Goal: Transaction & Acquisition: Purchase product/service

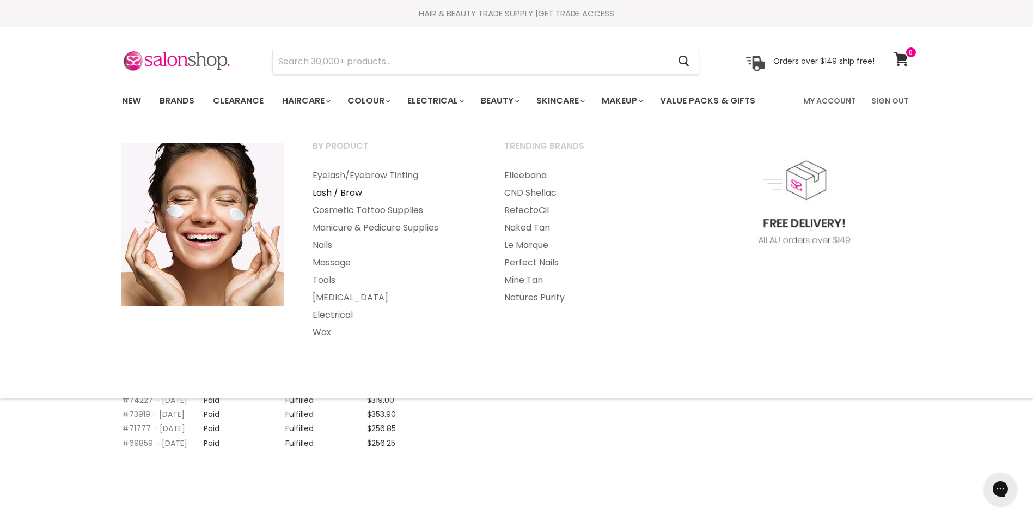
click at [343, 191] on link "Lash / Brow" at bounding box center [394, 192] width 190 height 17
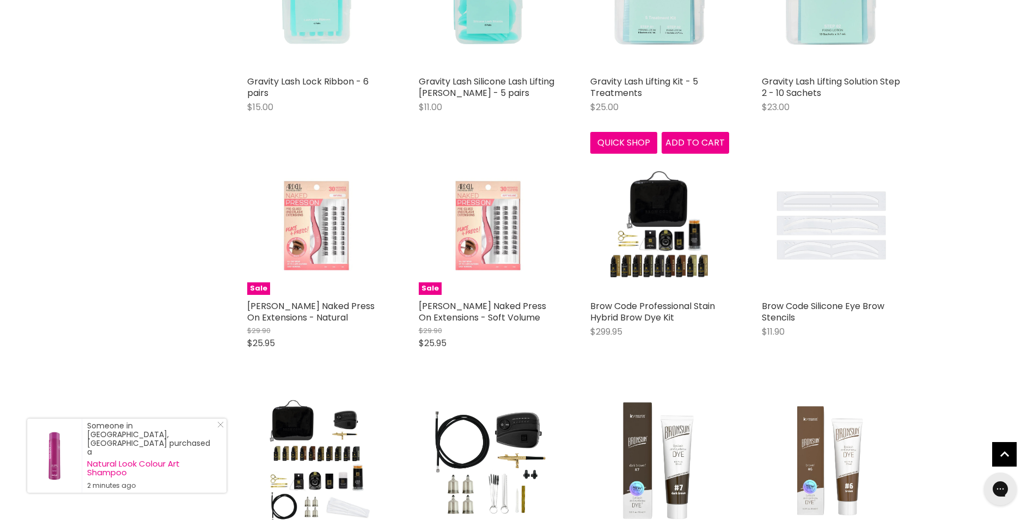
scroll to position [2287, 0]
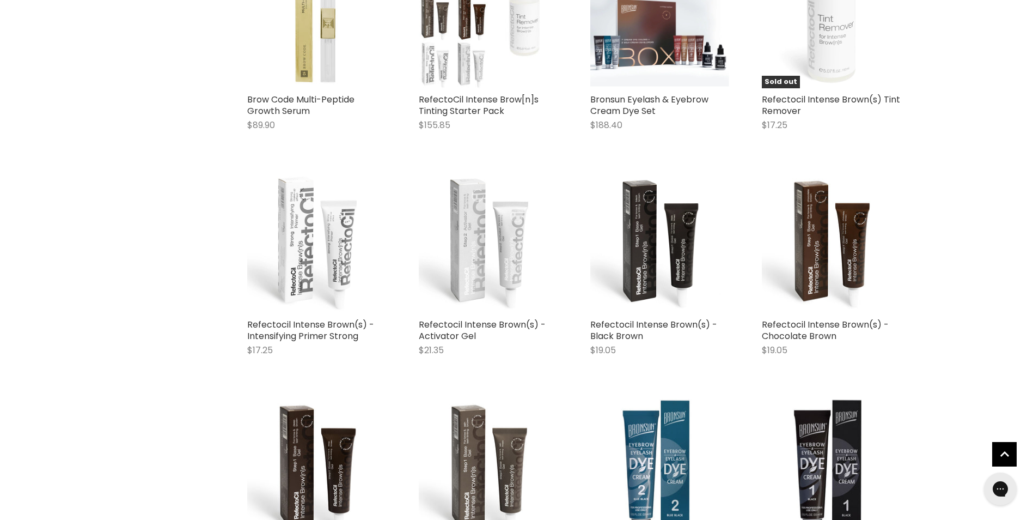
scroll to position [5011, 0]
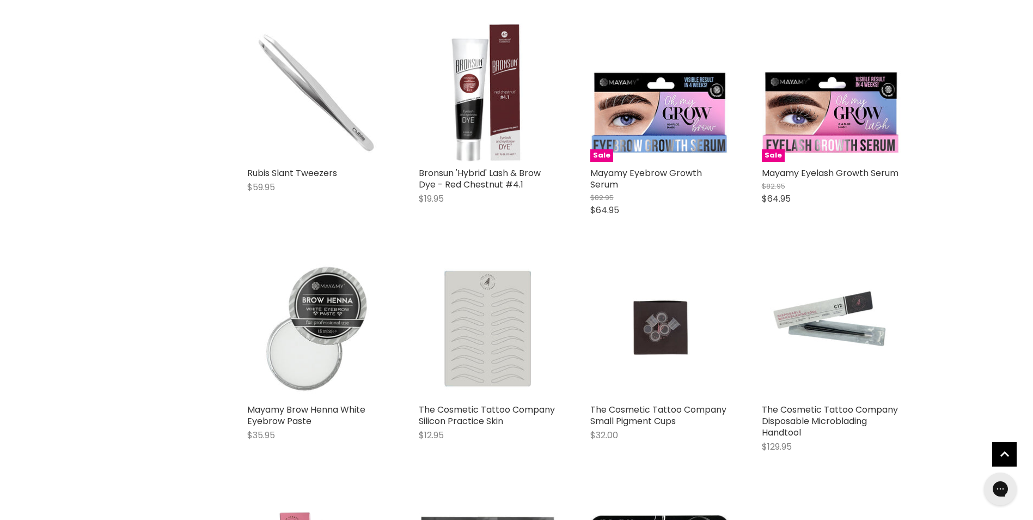
scroll to position [7625, 0]
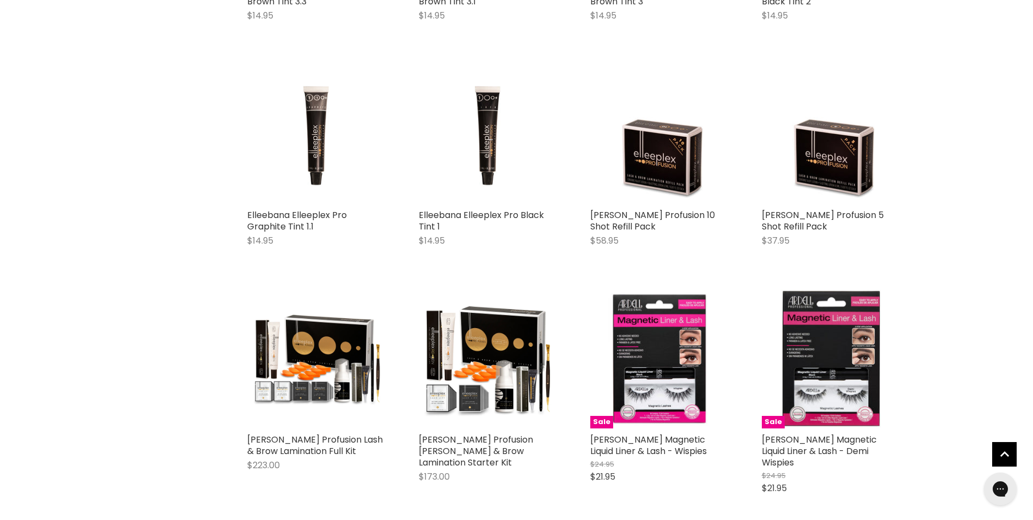
scroll to position [10620, 0]
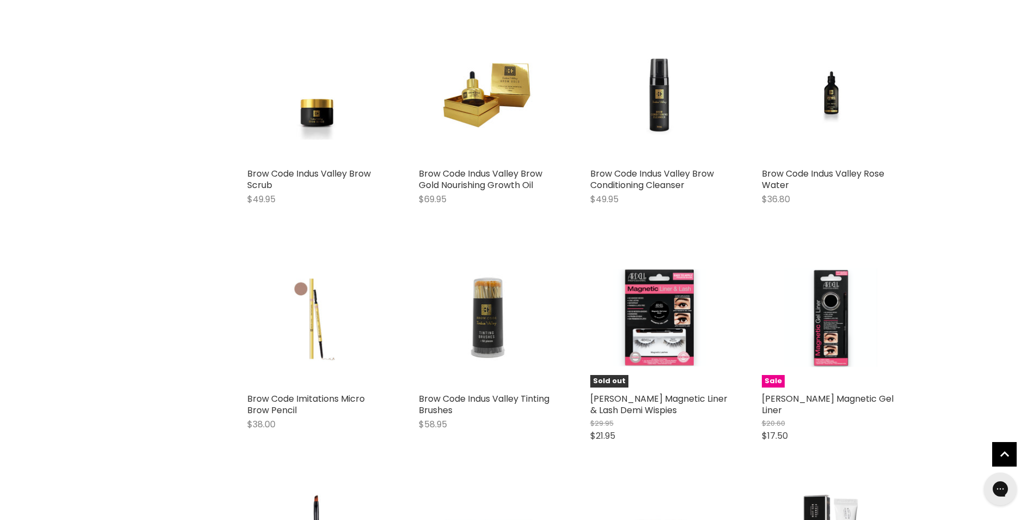
scroll to position [13234, 0]
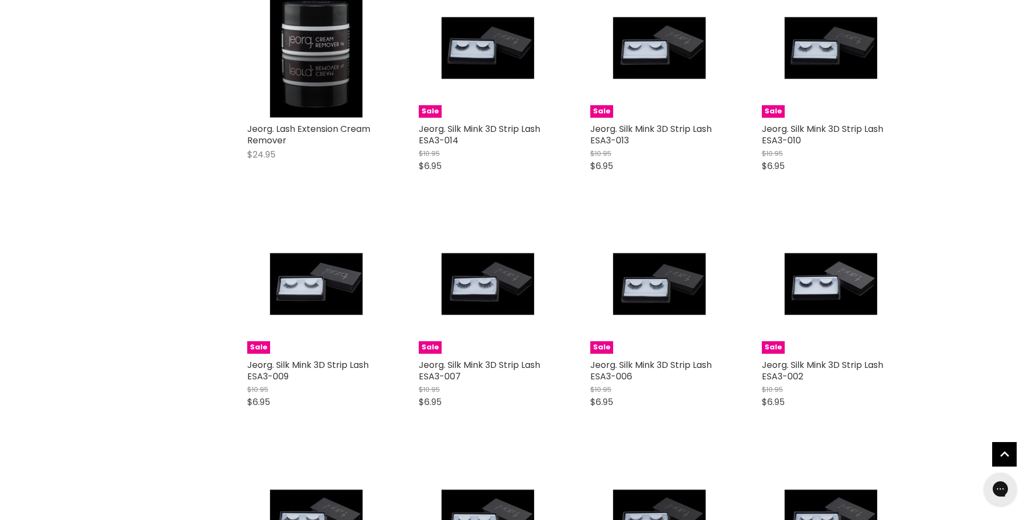
scroll to position [16339, 0]
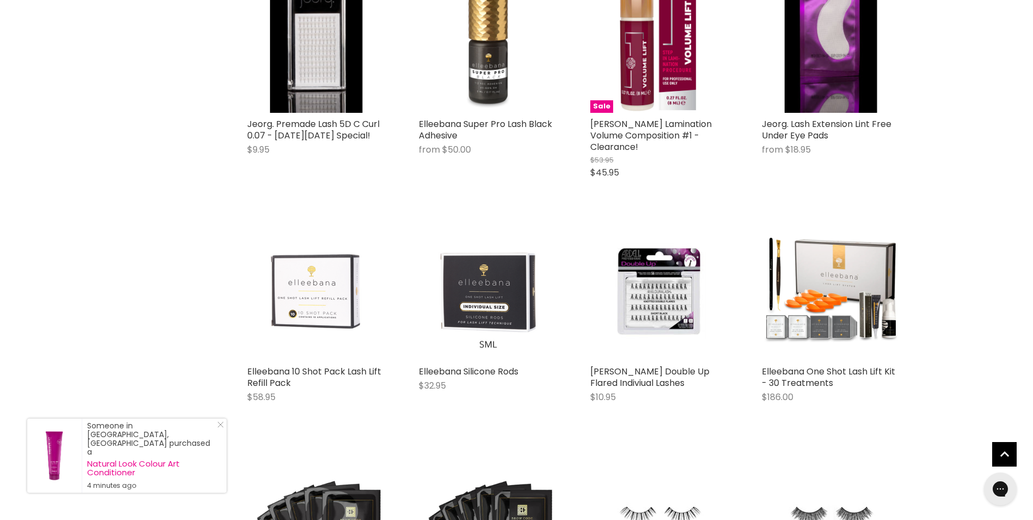
scroll to position [18898, 0]
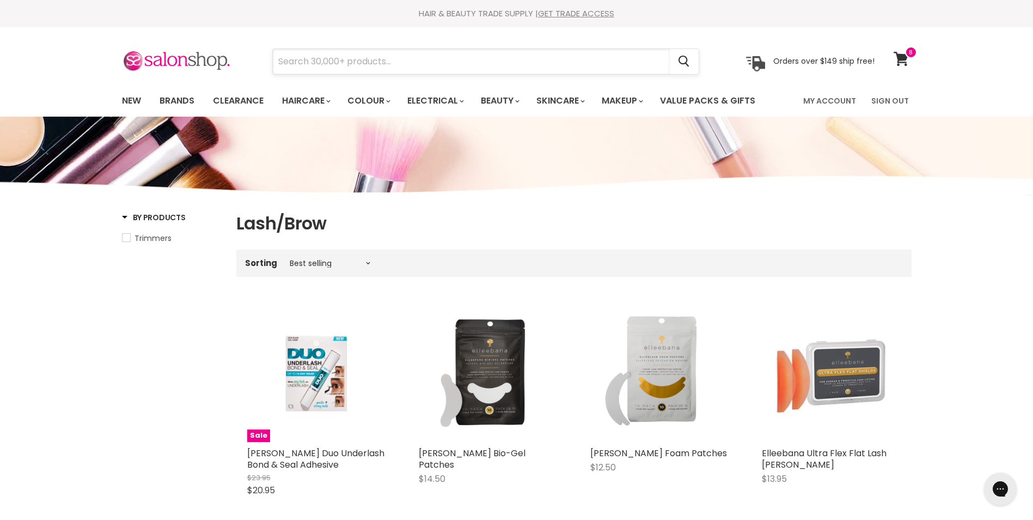
click at [346, 60] on input "Search" at bounding box center [471, 61] width 397 height 25
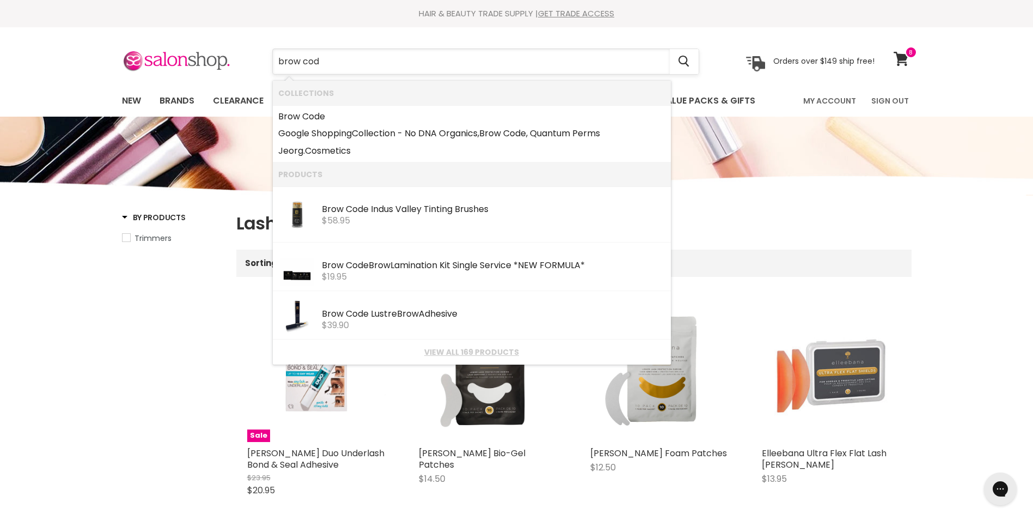
type input "brow code"
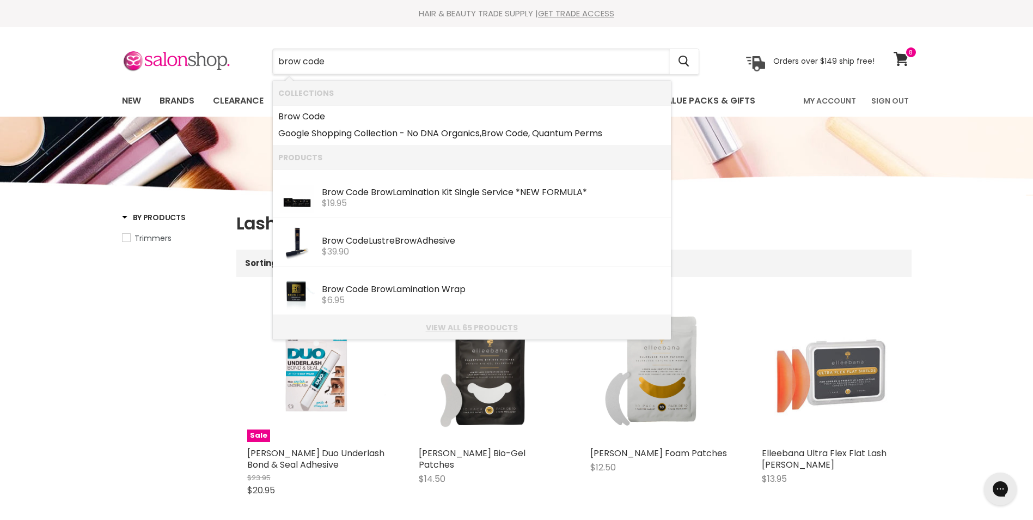
click at [469, 326] on link "View all 65 products" at bounding box center [471, 327] width 387 height 9
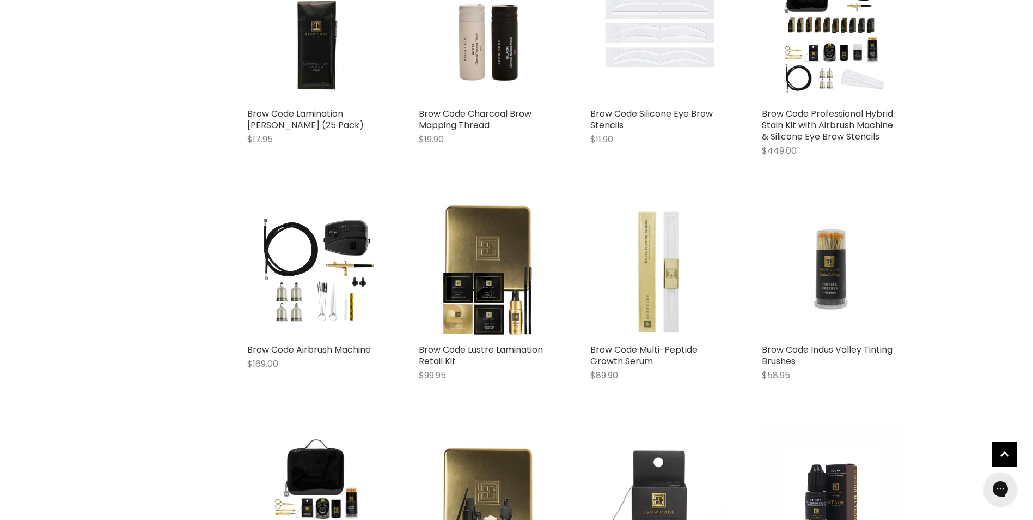
scroll to position [1198, 0]
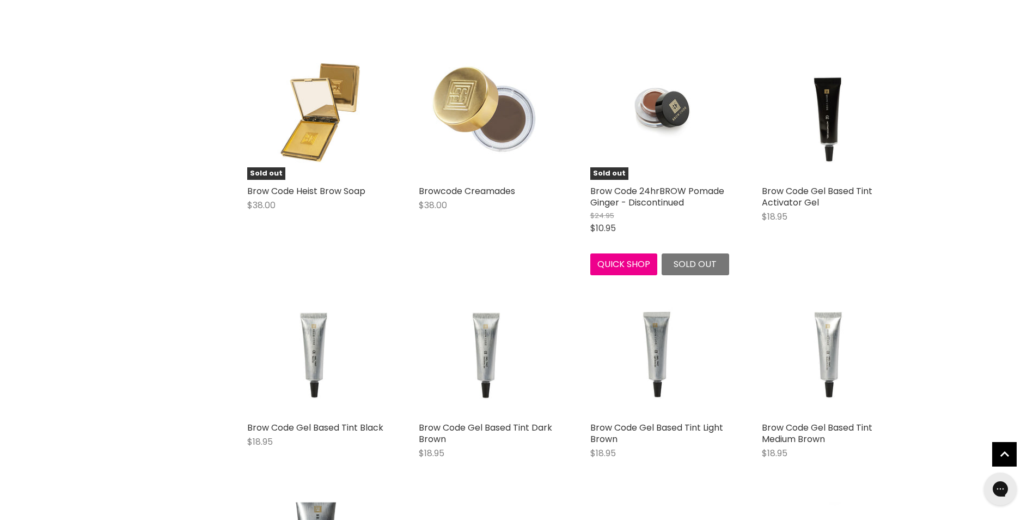
scroll to position [2287, 0]
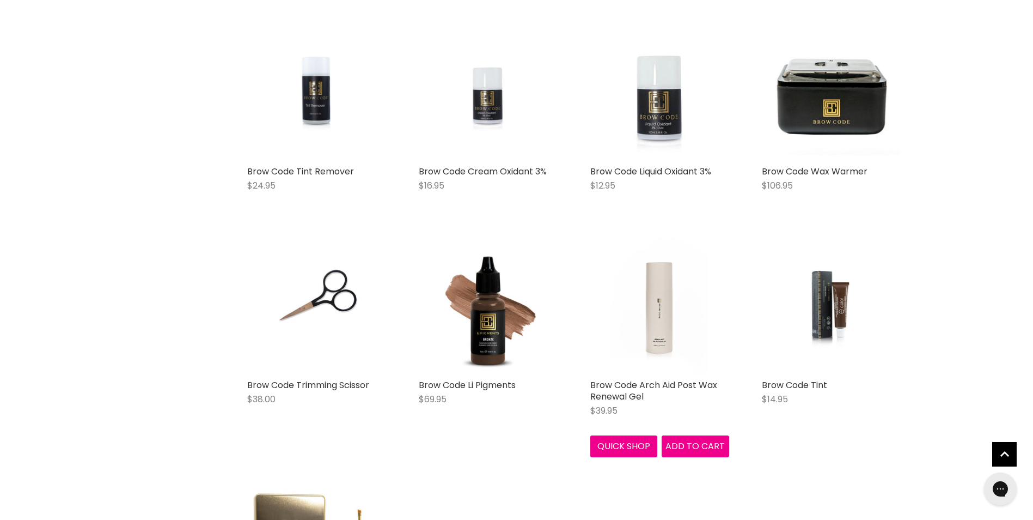
scroll to position [3431, 0]
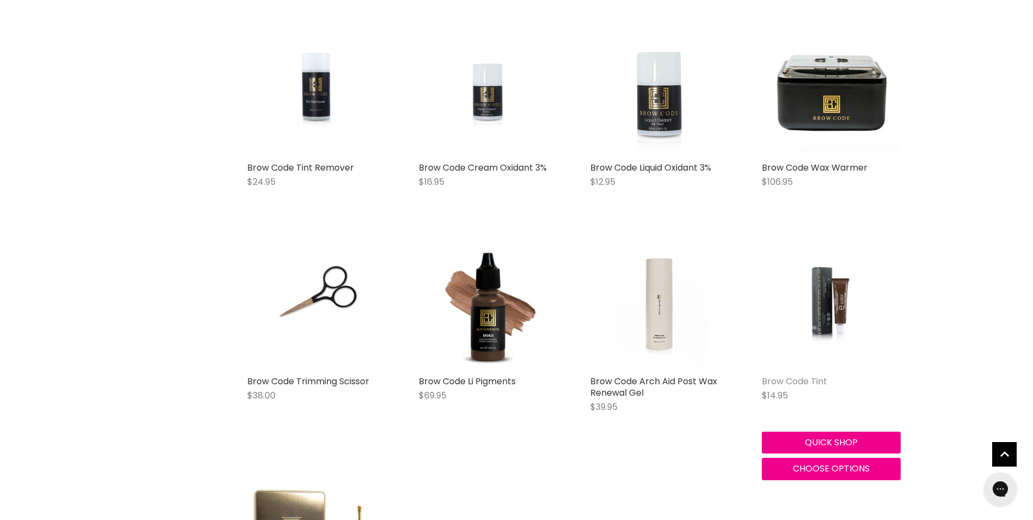
click at [797, 382] on link "Brow Code Tint" at bounding box center [794, 381] width 65 height 13
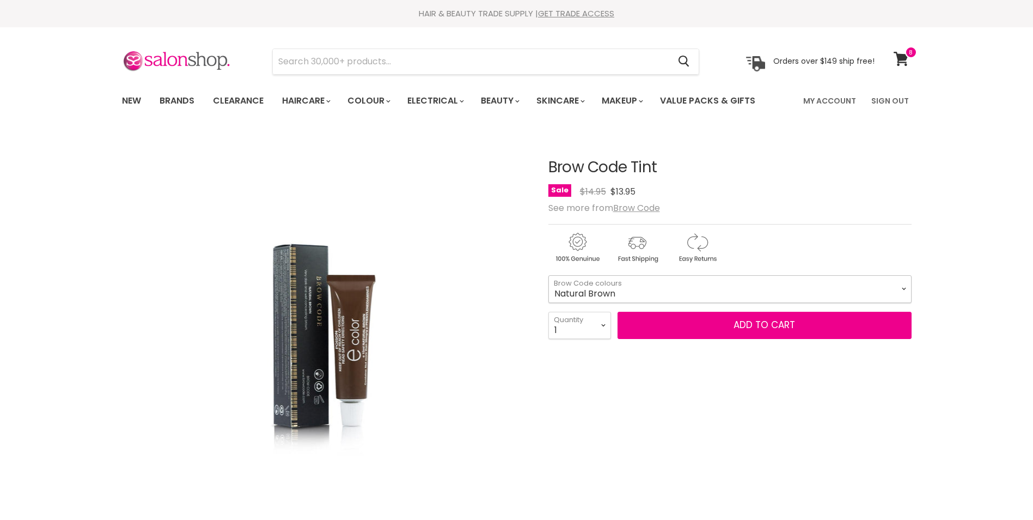
drag, startPoint x: 0, startPoint y: 0, endPoint x: 904, endPoint y: 287, distance: 948.0
click at [904, 287] on select "Natural Brown Blue Black Light Brown Graphite Black" at bounding box center [729, 288] width 363 height 27
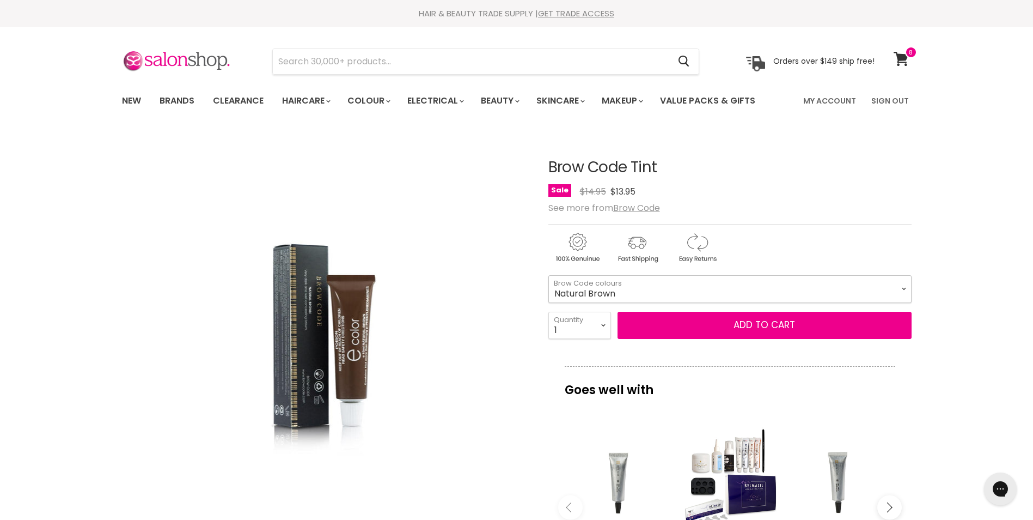
click at [548, 275] on select "Natural Brown Blue Black Light Brown Graphite Black" at bounding box center [729, 288] width 363 height 27
click at [751, 327] on span "Add to cart" at bounding box center [765, 324] width 62 height 13
click at [753, 322] on span "Add to cart" at bounding box center [765, 324] width 62 height 13
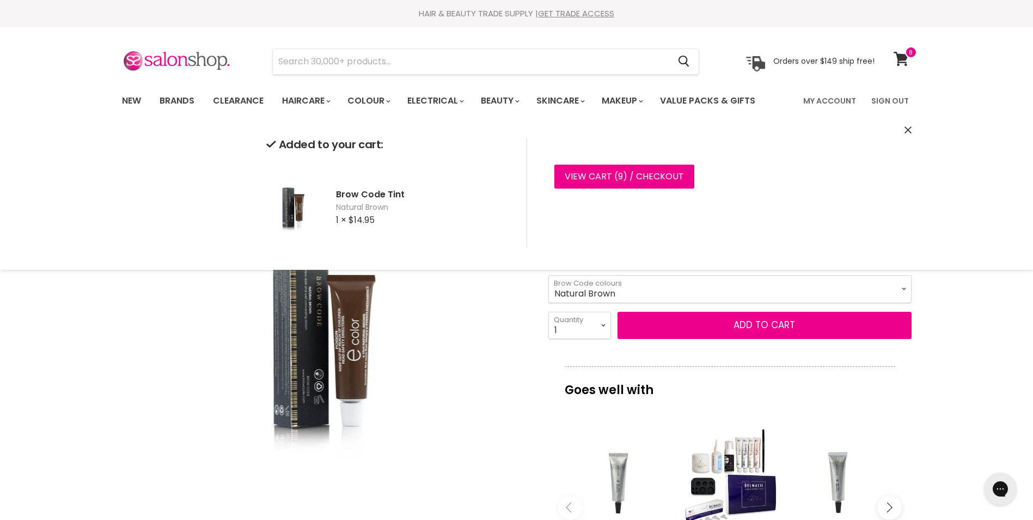
click at [901, 287] on select "Natural Brown Blue Black Light Brown Graphite Black" at bounding box center [729, 288] width 363 height 27
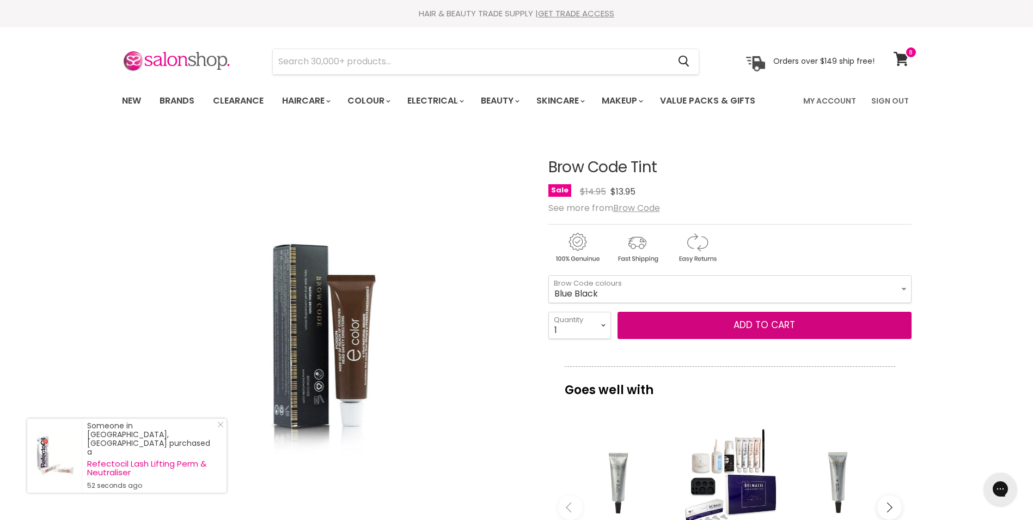
click at [548, 275] on select "Natural Brown Blue Black Light Brown Graphite Black" at bounding box center [729, 288] width 363 height 27
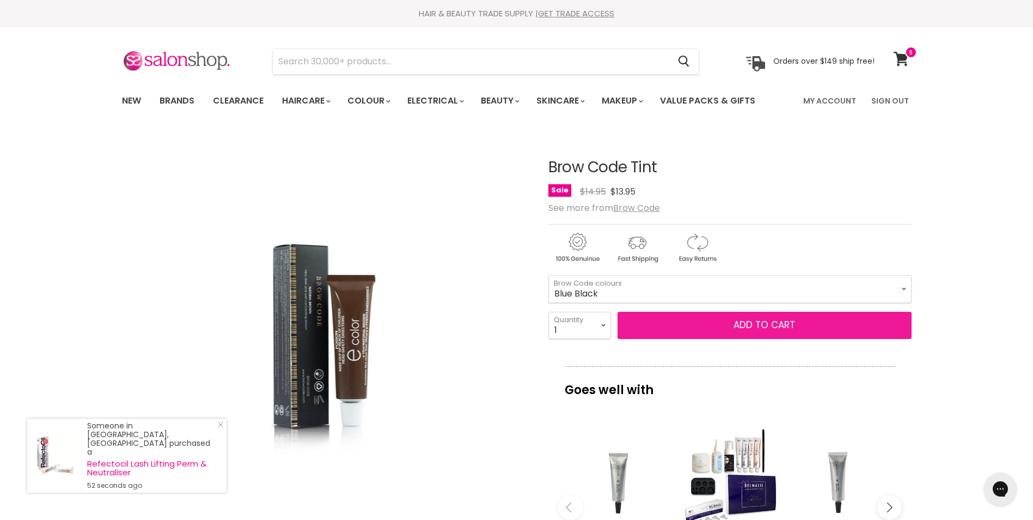
click at [747, 322] on button "Add to cart" at bounding box center [765, 325] width 294 height 27
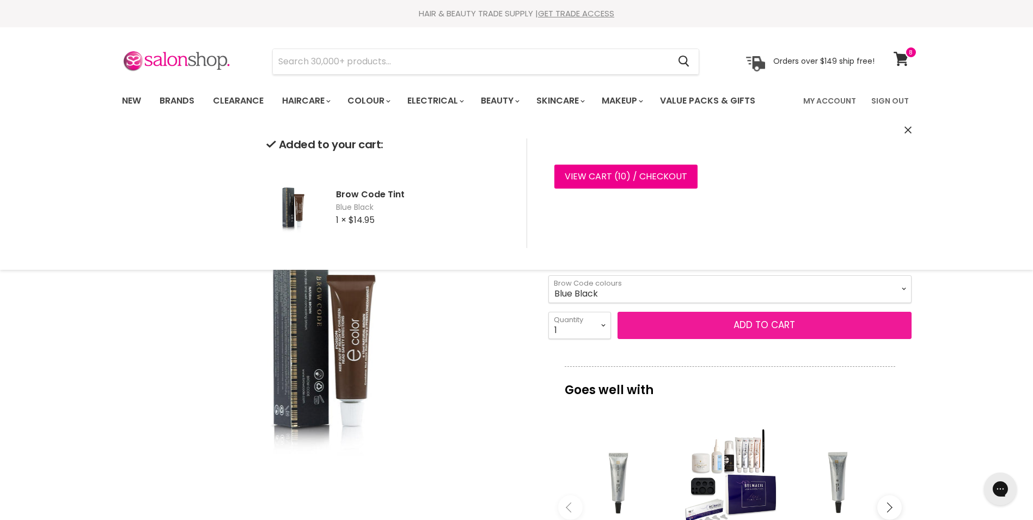
click at [748, 324] on button "Add to cart" at bounding box center [765, 325] width 294 height 27
click at [904, 289] on select "Natural Brown Blue Black Light Brown Graphite Black" at bounding box center [729, 288] width 363 height 27
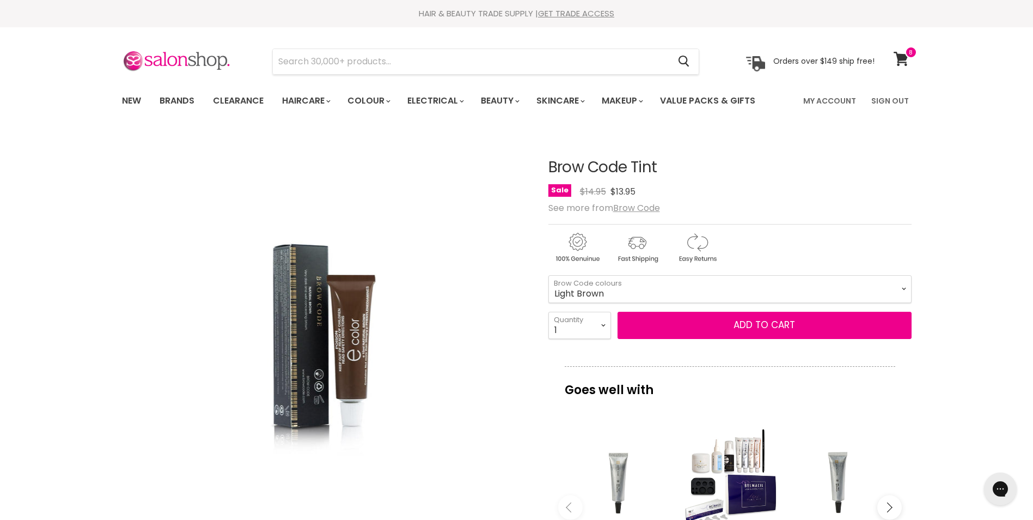
click at [548, 275] on select "Natural Brown Blue Black Light Brown Graphite Black" at bounding box center [729, 288] width 363 height 27
click at [760, 323] on button "Add to cart" at bounding box center [765, 325] width 294 height 27
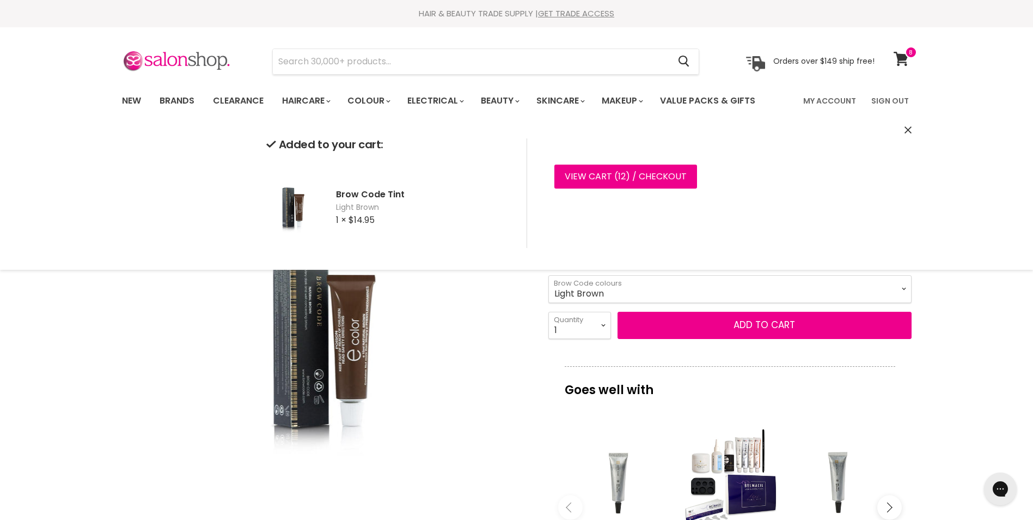
click at [901, 288] on select "Natural Brown Blue Black Light Brown Graphite Black" at bounding box center [729, 288] width 363 height 27
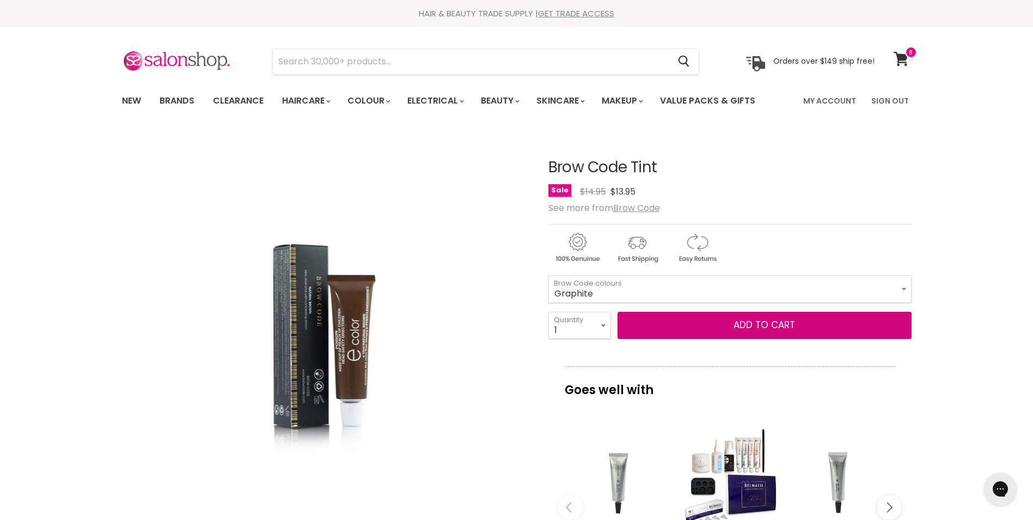
click at [548, 275] on select "Natural Brown Blue Black Light Brown Graphite Black" at bounding box center [729, 288] width 363 height 27
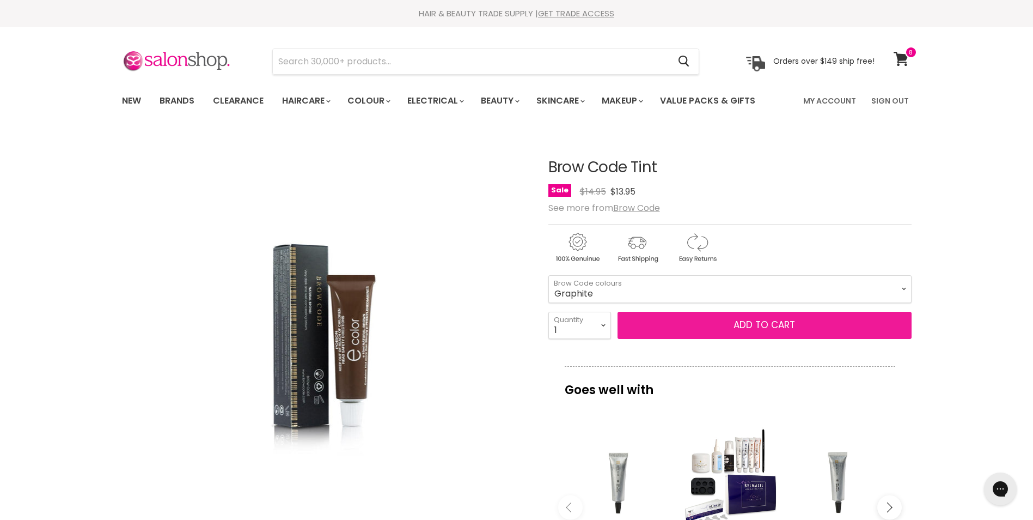
click at [778, 327] on button "Add to cart" at bounding box center [765, 325] width 294 height 27
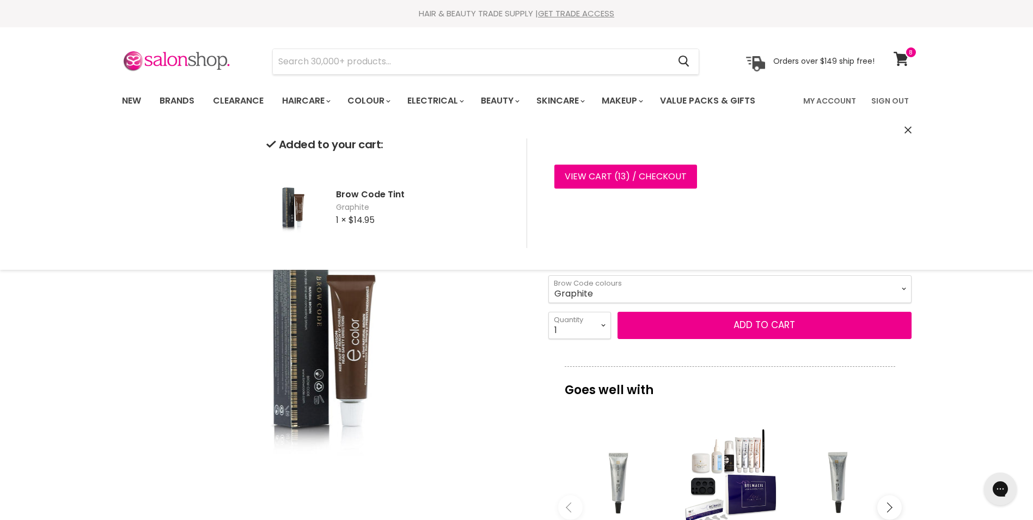
click at [900, 289] on select "Natural Brown Blue Black Light Brown Graphite Black" at bounding box center [729, 288] width 363 height 27
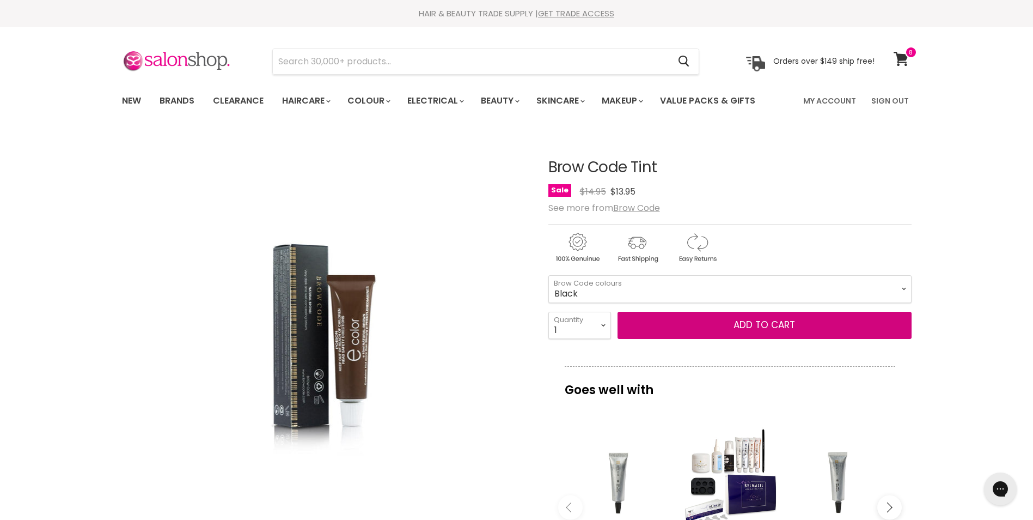
click at [548, 275] on select "Natural Brown Blue Black Light Brown Graphite Black" at bounding box center [729, 288] width 363 height 27
select select "Black"
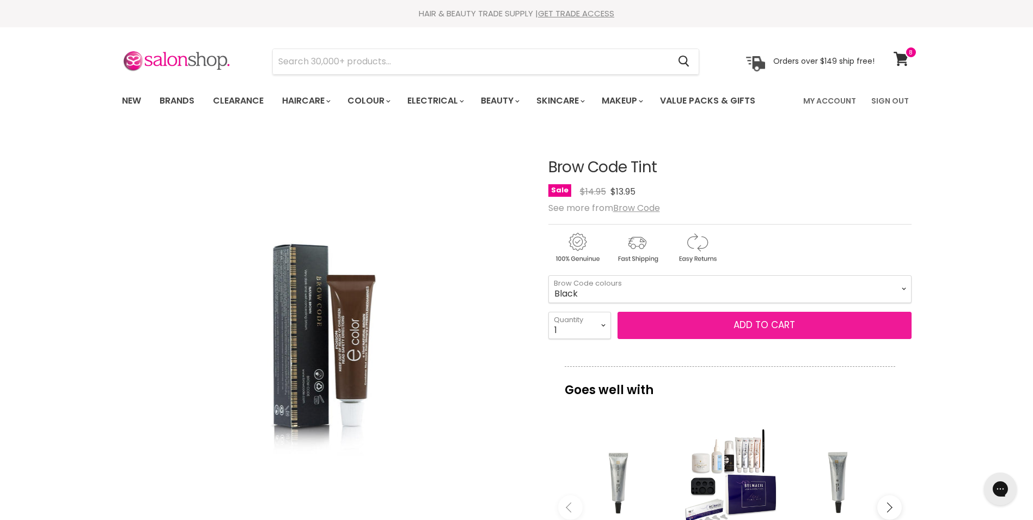
click at [764, 325] on button "Add to cart" at bounding box center [765, 325] width 294 height 27
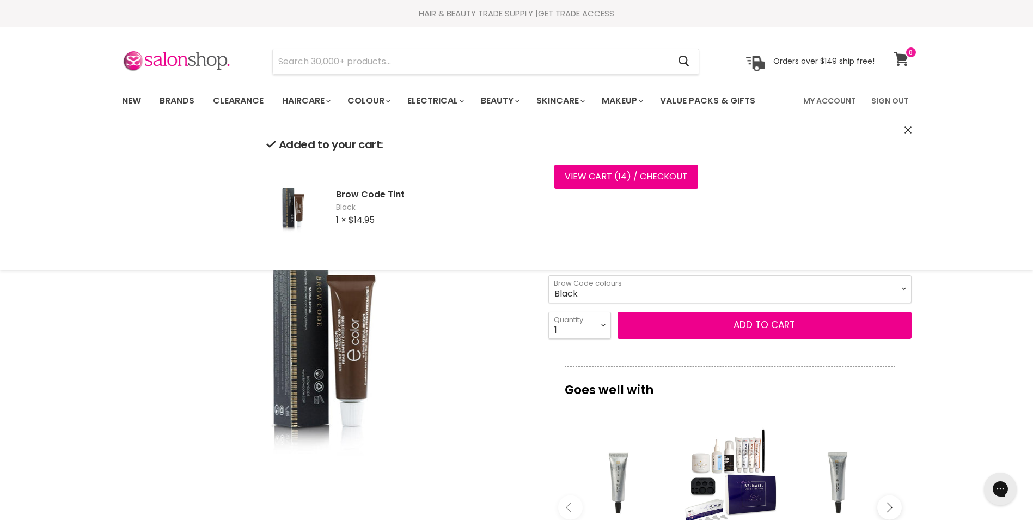
click at [901, 58] on icon at bounding box center [901, 59] width 15 height 14
